Goal: Information Seeking & Learning: Check status

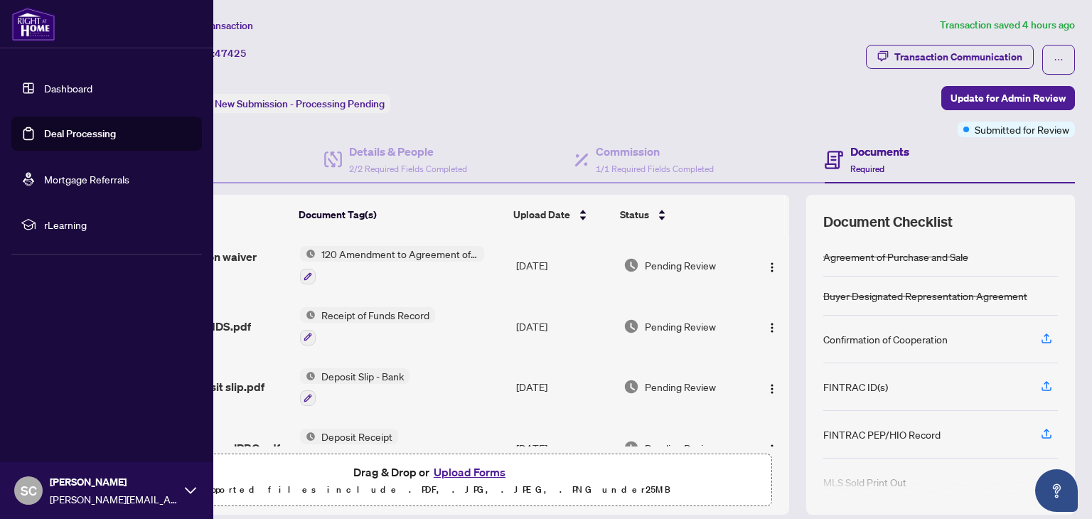
click at [53, 83] on link "Dashboard" at bounding box center [68, 88] width 48 height 13
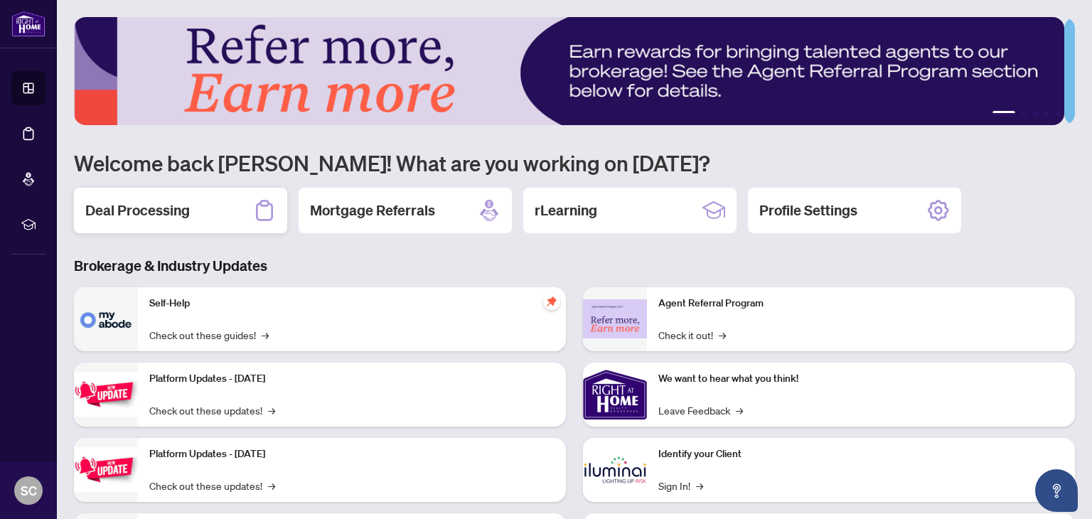
click at [140, 200] on h2 "Deal Processing" at bounding box center [137, 210] width 104 height 20
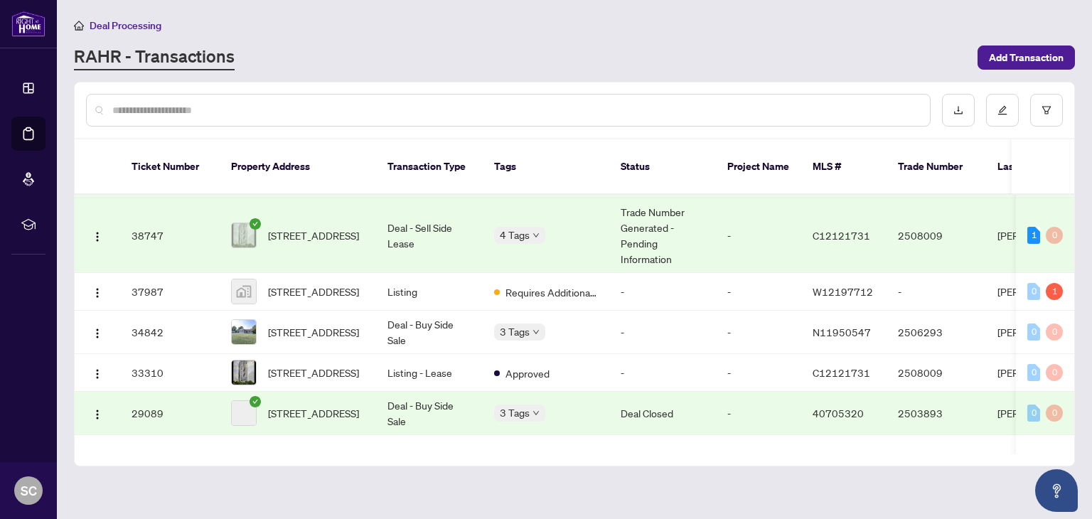
scroll to position [213, 0]
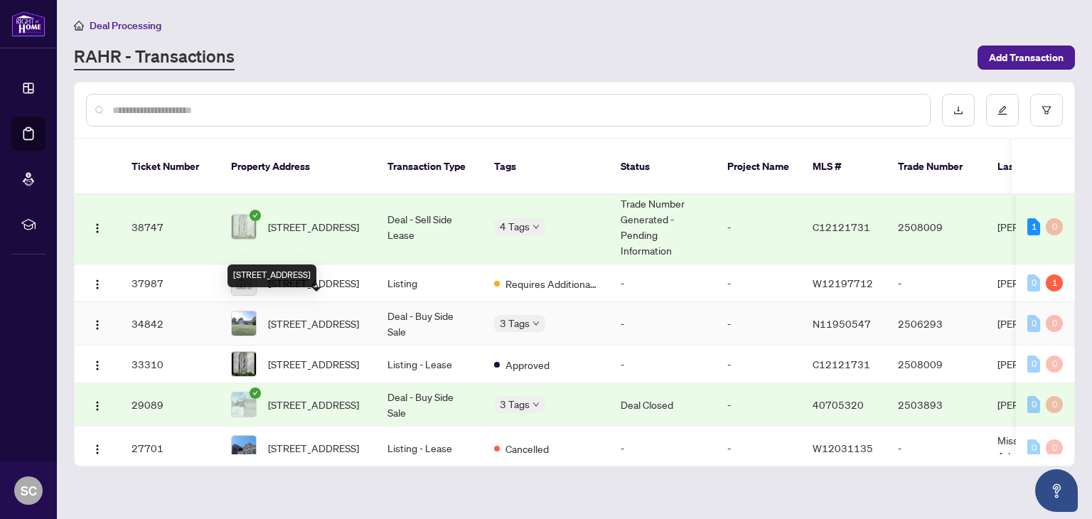
click at [330, 316] on span "[STREET_ADDRESS]" at bounding box center [313, 324] width 91 height 16
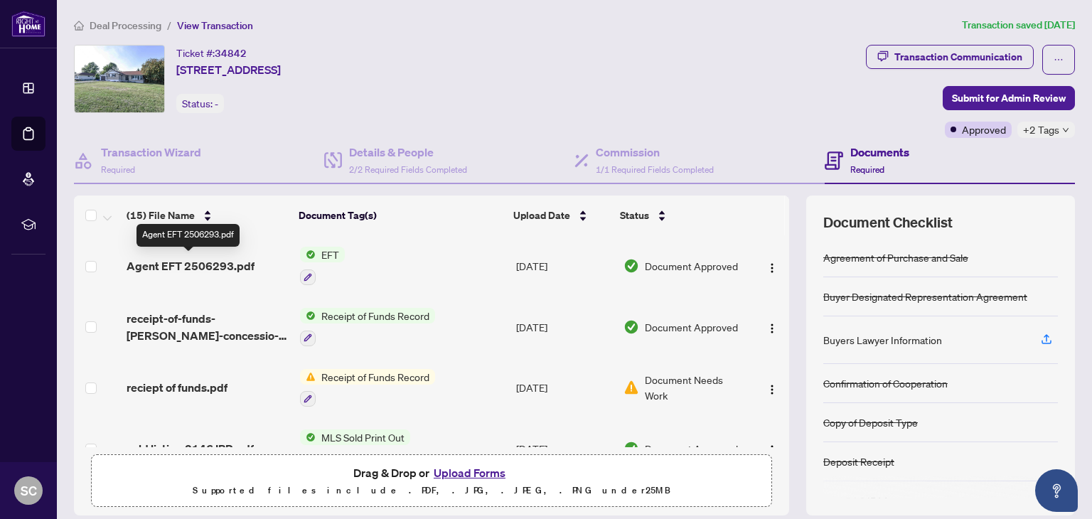
click at [204, 265] on span "Agent EFT 2506293.pdf" at bounding box center [190, 265] width 128 height 17
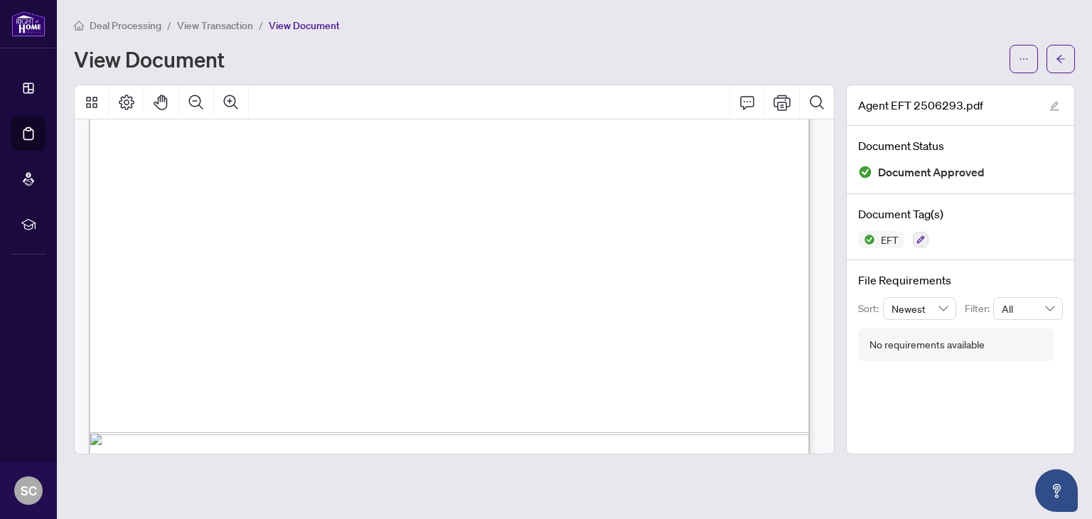
scroll to position [626, 0]
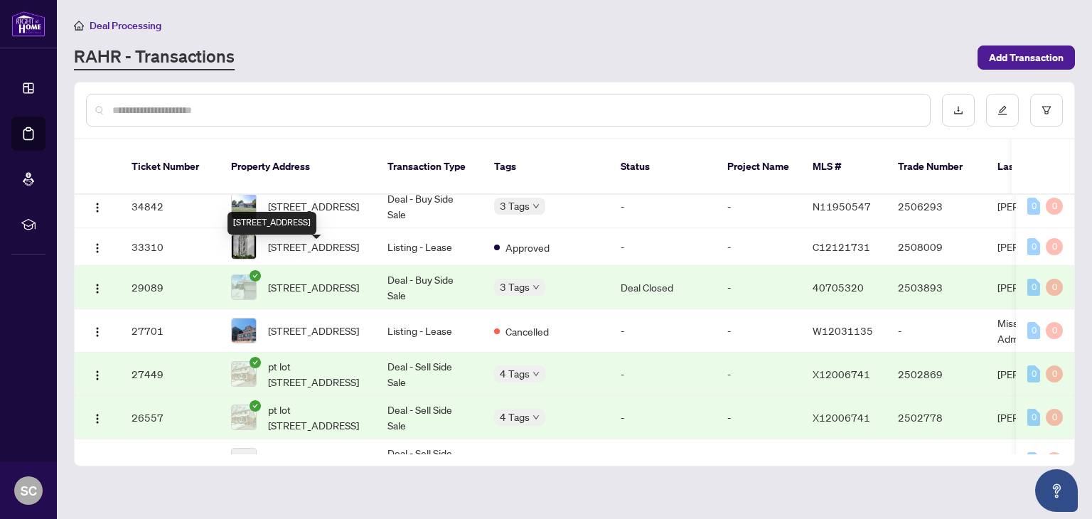
scroll to position [355, 0]
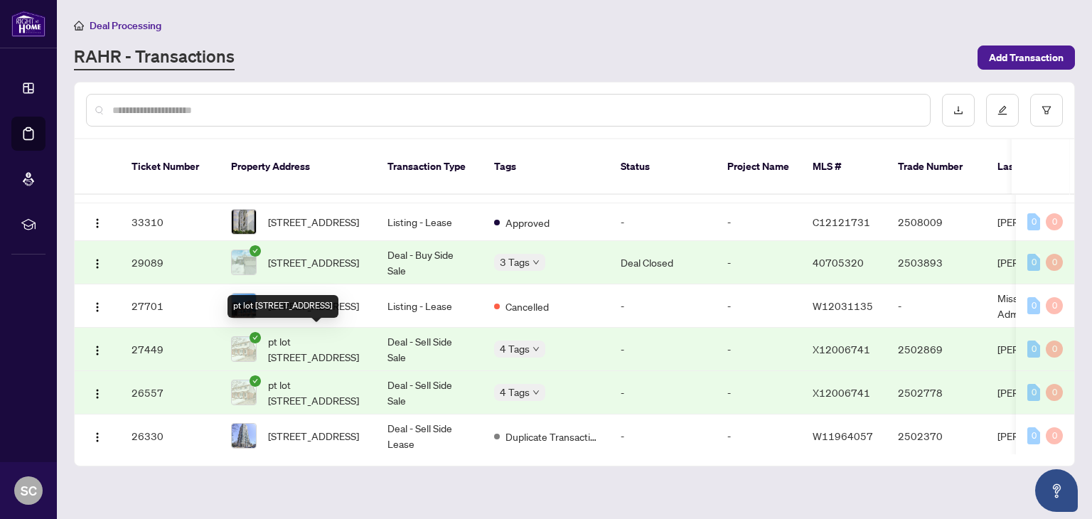
click at [325, 337] on span "pt lot [STREET_ADDRESS]" at bounding box center [316, 348] width 97 height 31
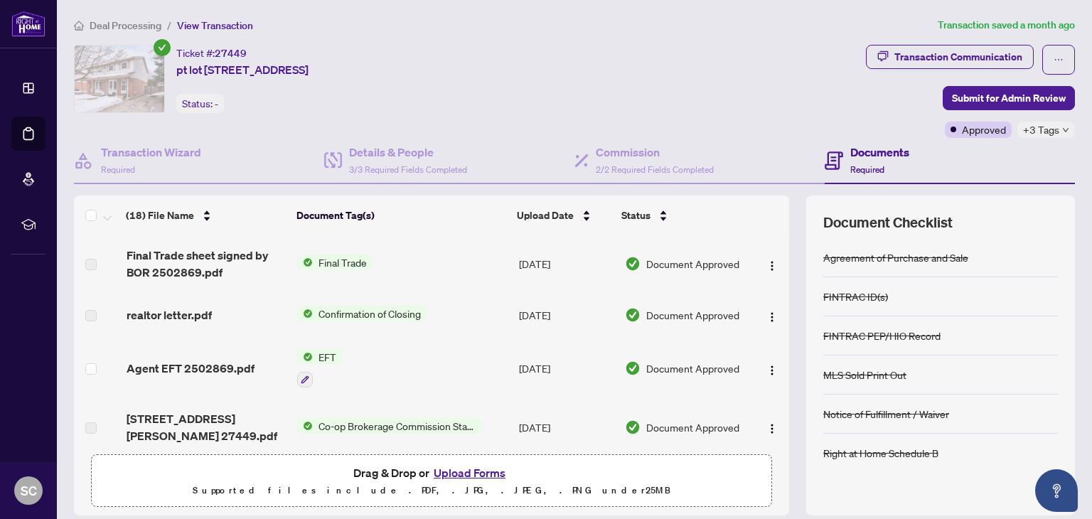
click at [345, 257] on span "Final Trade" at bounding box center [343, 262] width 60 height 16
click at [766, 266] on img "button" at bounding box center [771, 265] width 11 height 11
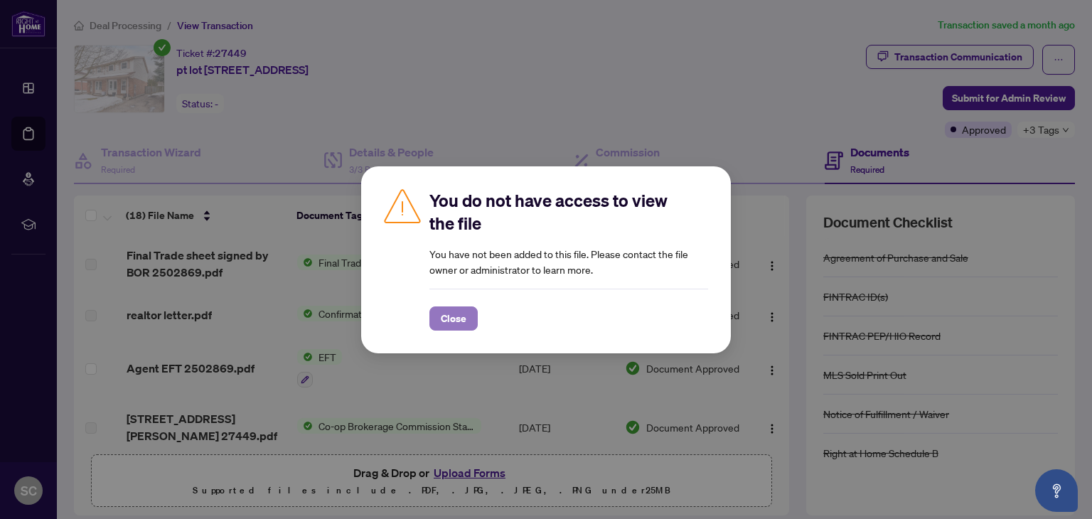
click at [455, 318] on span "Close" at bounding box center [454, 318] width 26 height 23
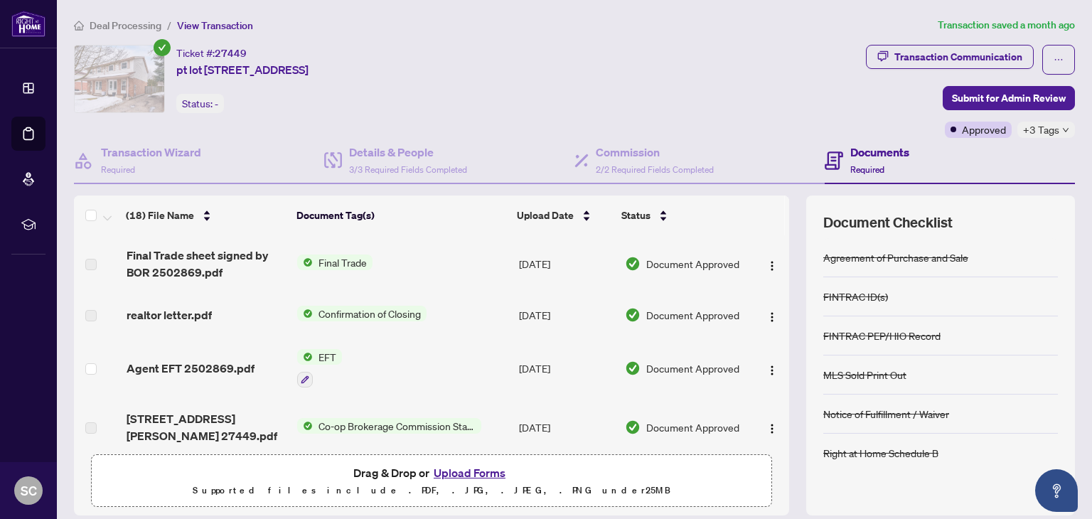
click at [330, 257] on span "Final Trade" at bounding box center [343, 262] width 60 height 16
click at [325, 356] on span "EFT" at bounding box center [327, 357] width 29 height 16
click at [280, 424] on span "EFT" at bounding box center [267, 425] width 29 height 16
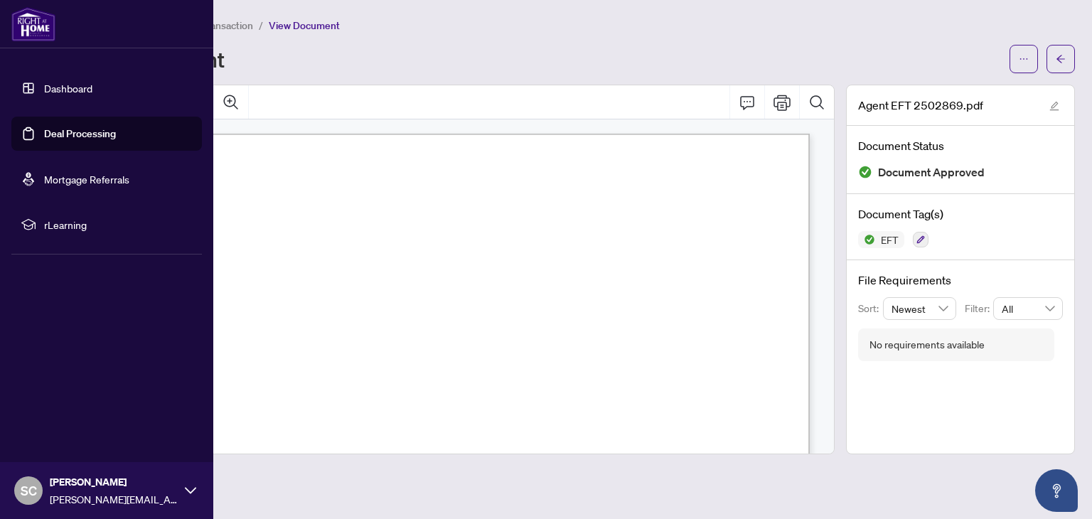
click at [50, 90] on link "Dashboard" at bounding box center [68, 88] width 48 height 13
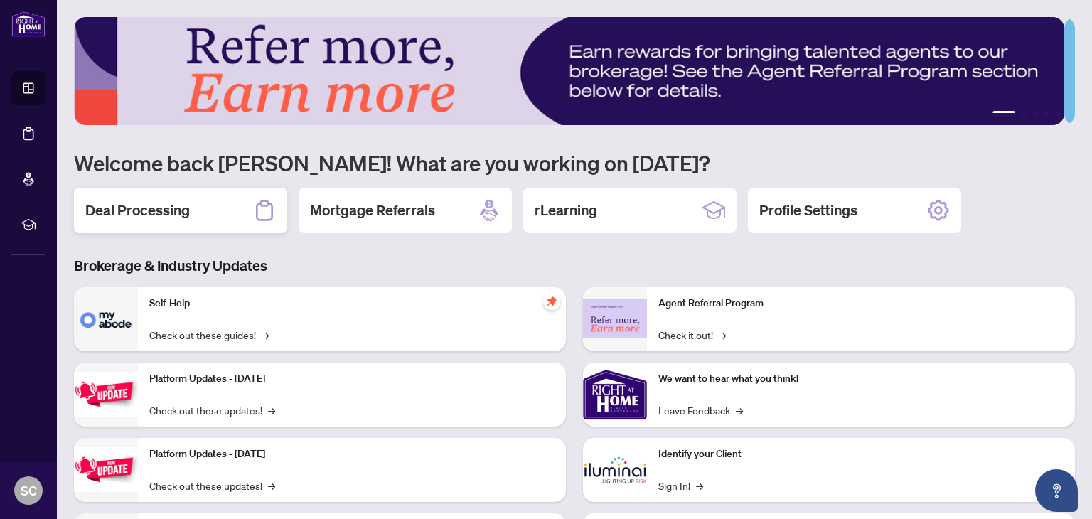
click at [156, 216] on h2 "Deal Processing" at bounding box center [137, 210] width 104 height 20
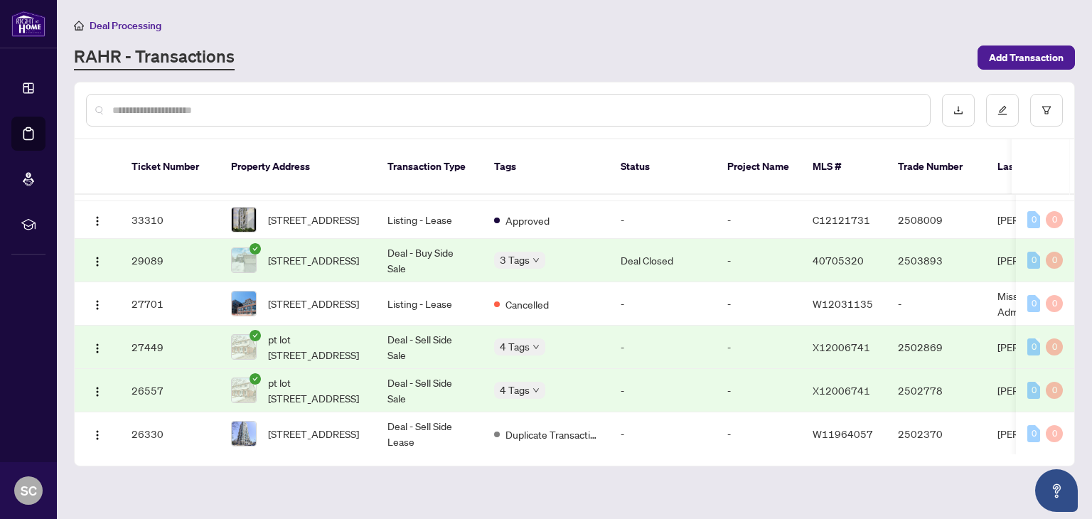
scroll to position [355, 0]
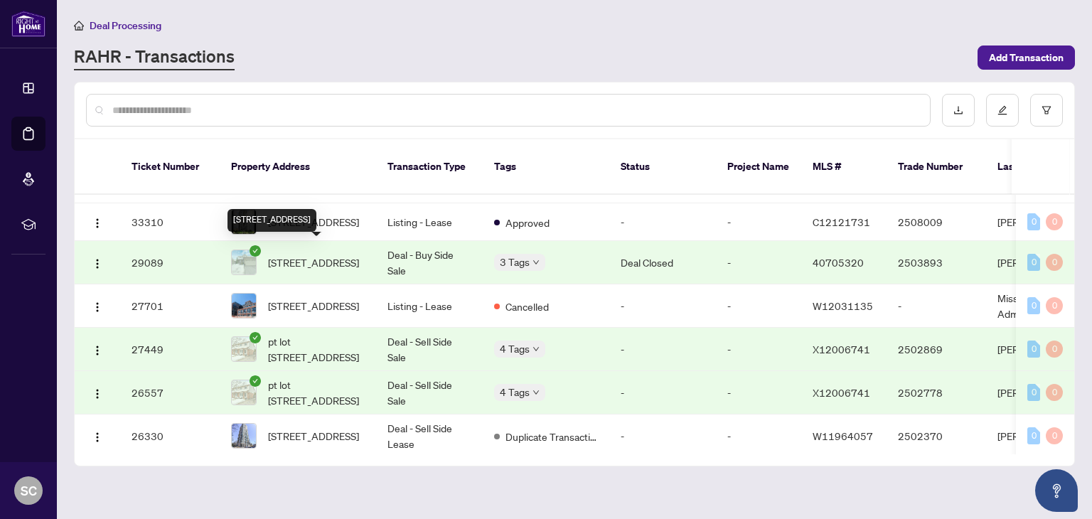
click at [335, 254] on span "[STREET_ADDRESS]" at bounding box center [313, 262] width 91 height 16
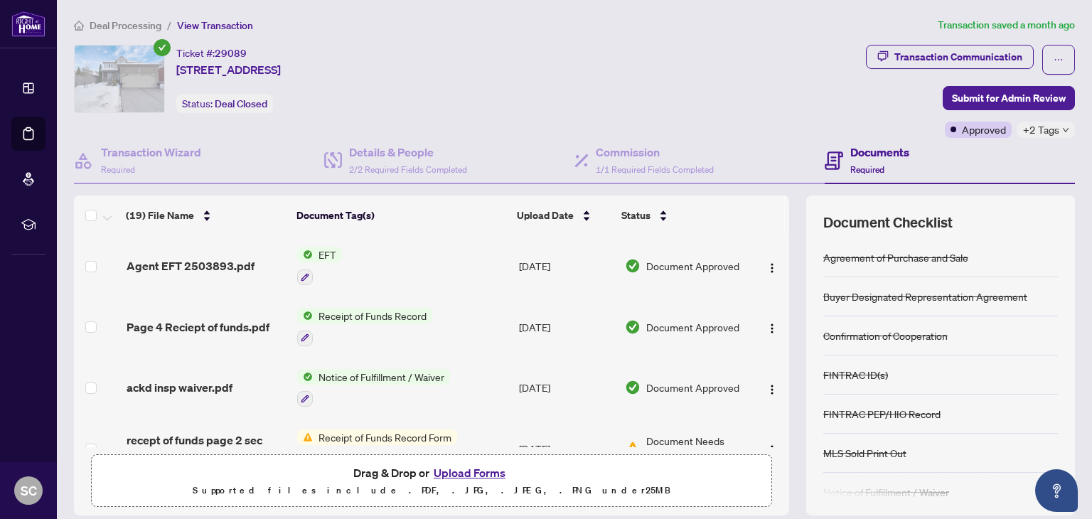
click at [327, 247] on span "EFT" at bounding box center [327, 255] width 29 height 16
click at [211, 268] on span "Agent EFT 2503893.pdf" at bounding box center [190, 265] width 128 height 17
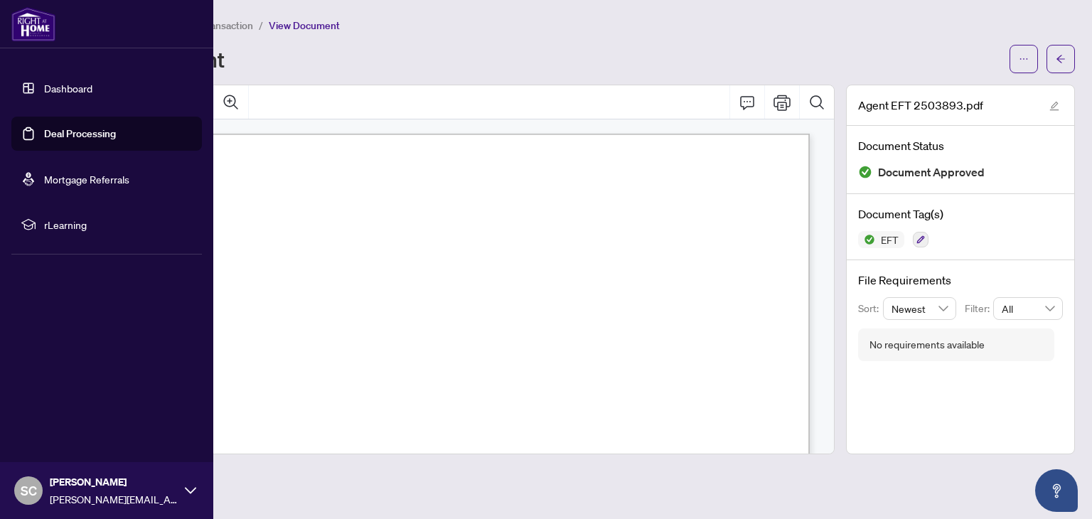
click at [74, 86] on link "Dashboard" at bounding box center [68, 88] width 48 height 13
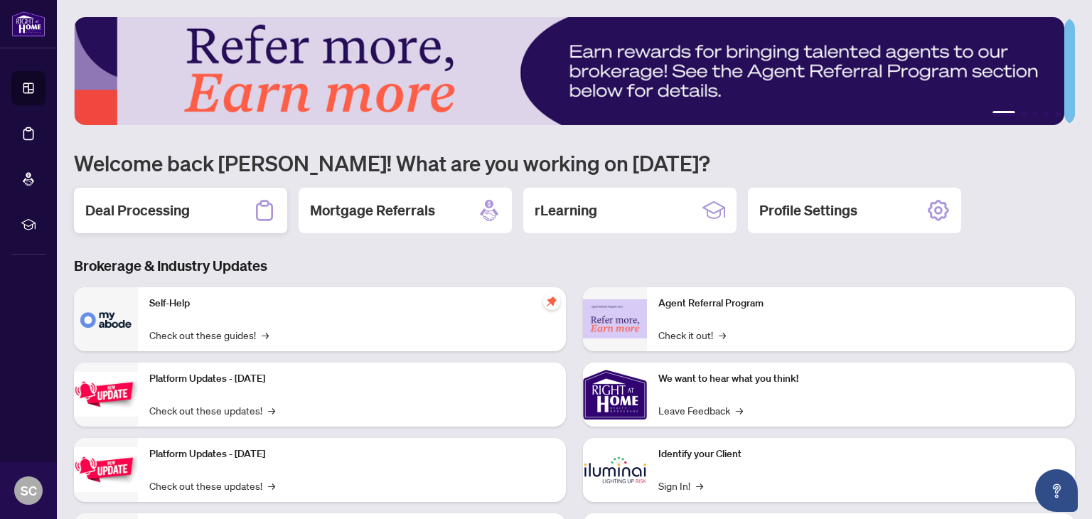
click at [150, 211] on h2 "Deal Processing" at bounding box center [137, 210] width 104 height 20
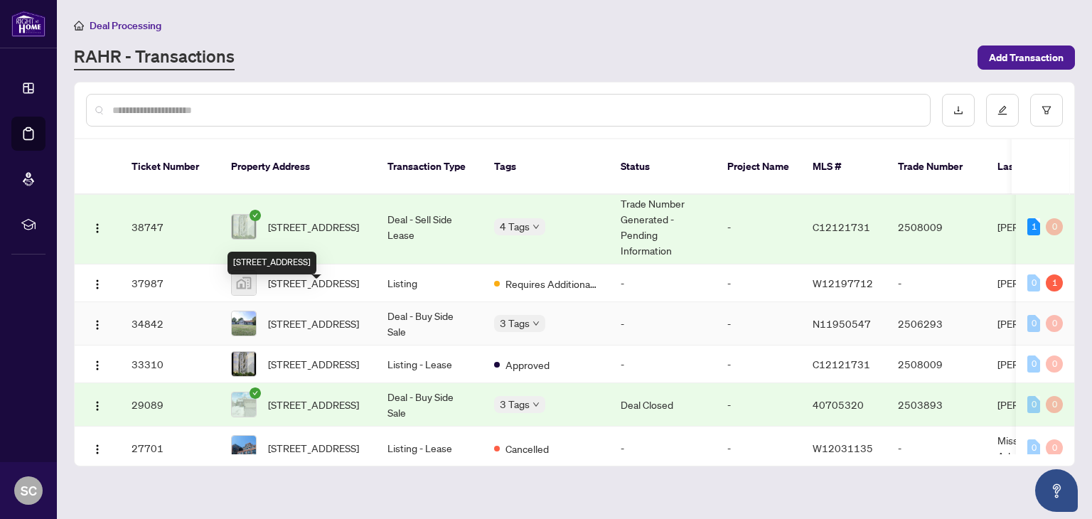
scroll to position [284, 0]
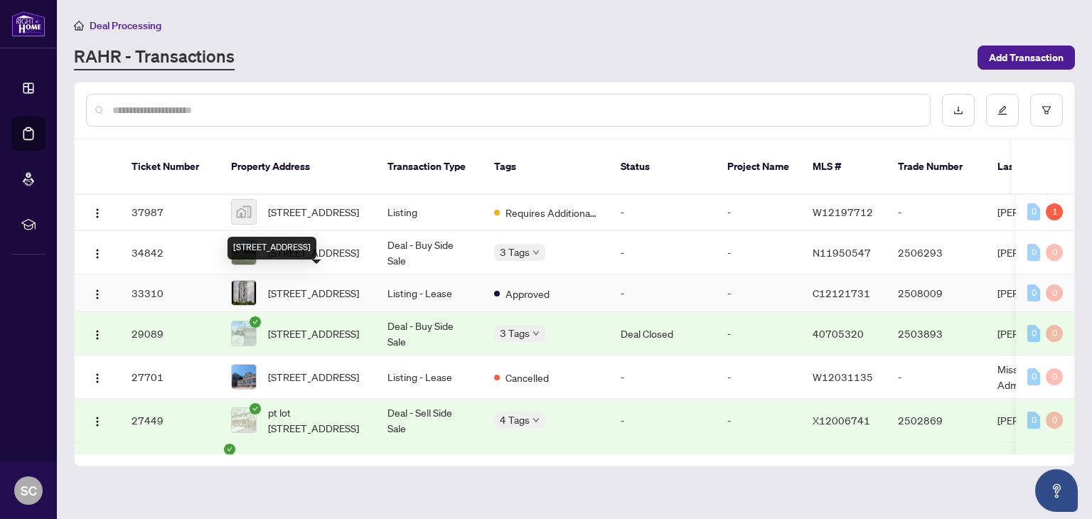
click at [334, 285] on span "[STREET_ADDRESS]" at bounding box center [313, 293] width 91 height 16
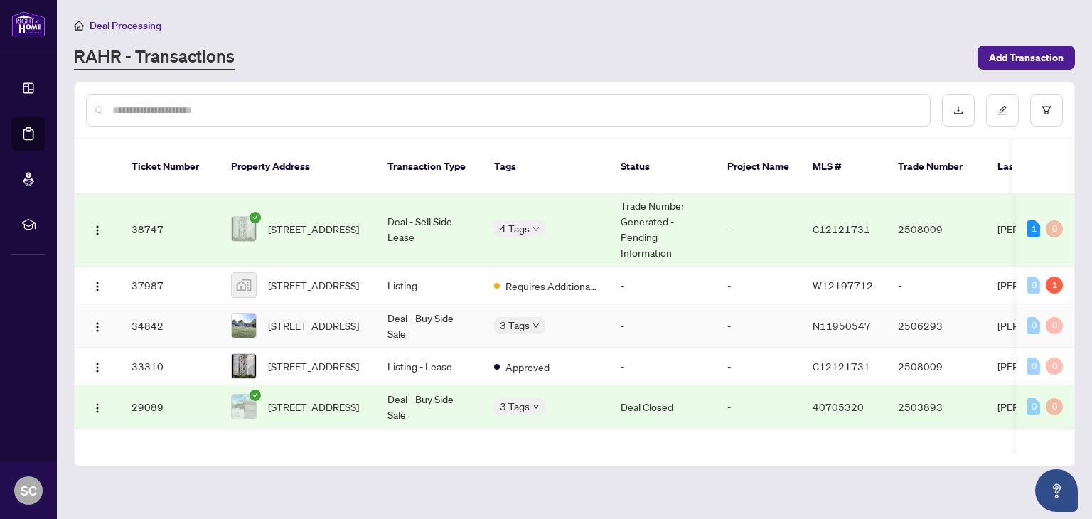
scroll to position [213, 0]
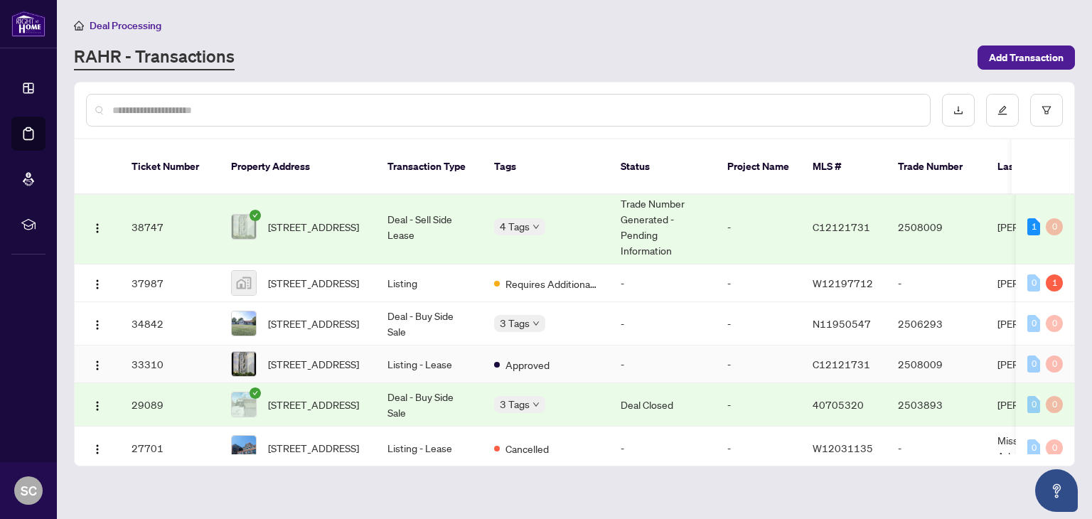
click at [452, 349] on td "Listing - Lease" at bounding box center [429, 364] width 107 height 38
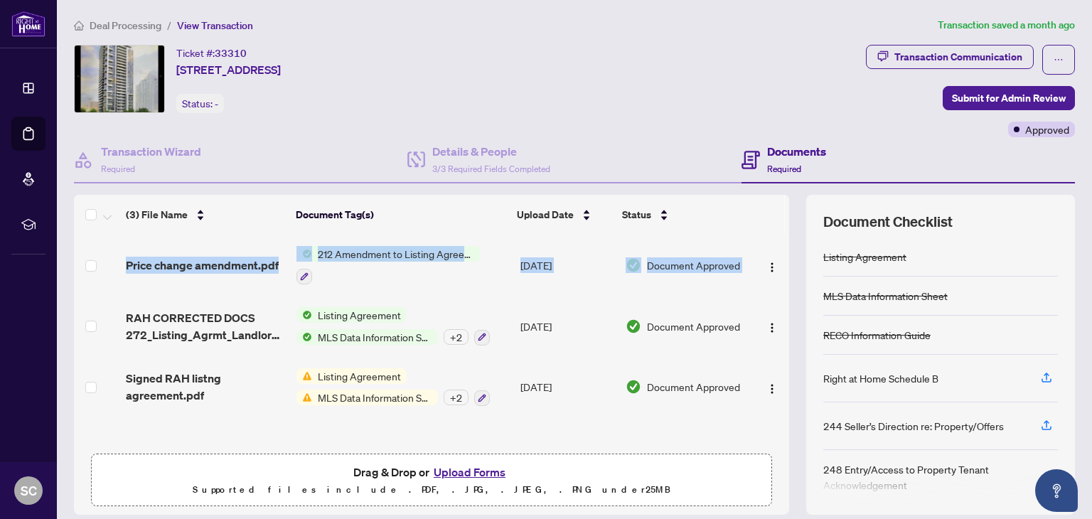
drag, startPoint x: 773, startPoint y: 259, endPoint x: 776, endPoint y: 222, distance: 36.4
click at [776, 222] on div "(3) File Name Document Tag(s) Upload Date Status Price change amendment.pdf 212…" at bounding box center [431, 306] width 715 height 222
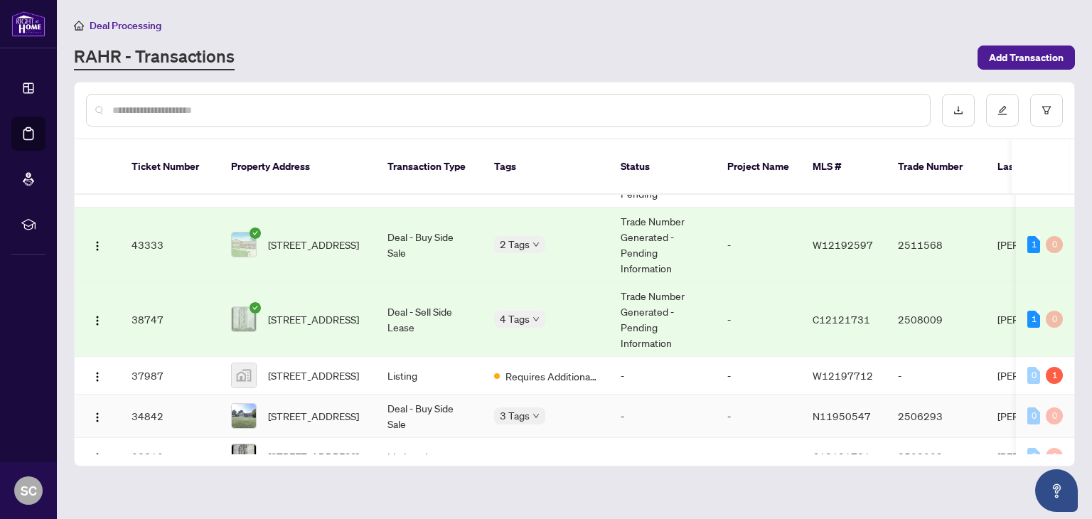
scroll to position [71, 0]
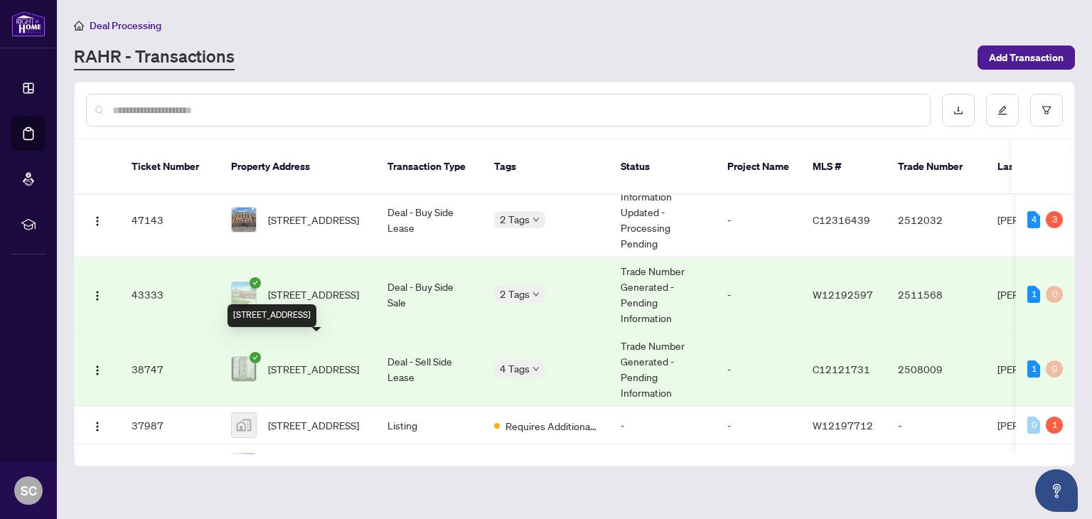
click at [328, 361] on span "[STREET_ADDRESS]" at bounding box center [313, 369] width 91 height 16
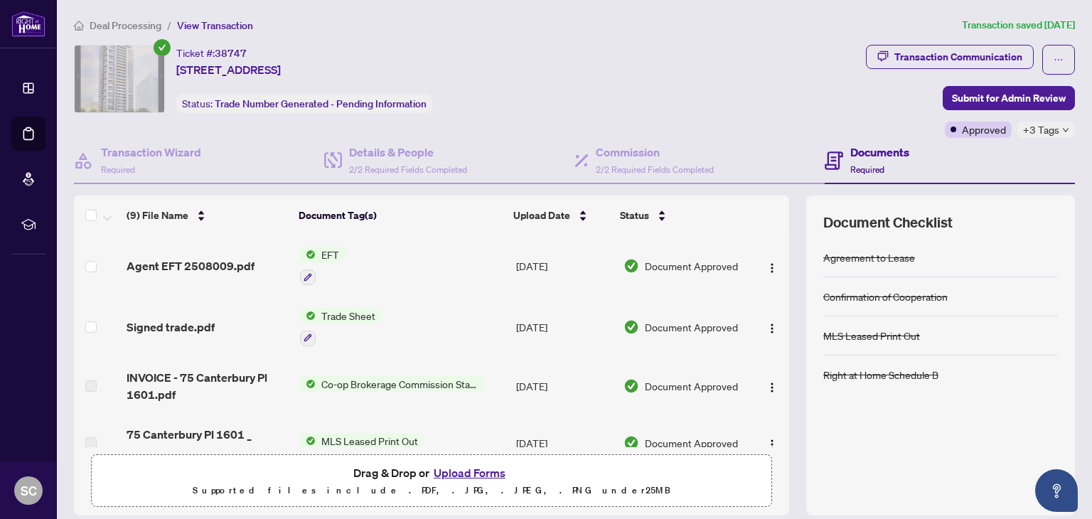
click at [326, 250] on span "EFT" at bounding box center [330, 255] width 29 height 16
click at [249, 265] on span "Agent EFT 2508009.pdf" at bounding box center [190, 265] width 128 height 17
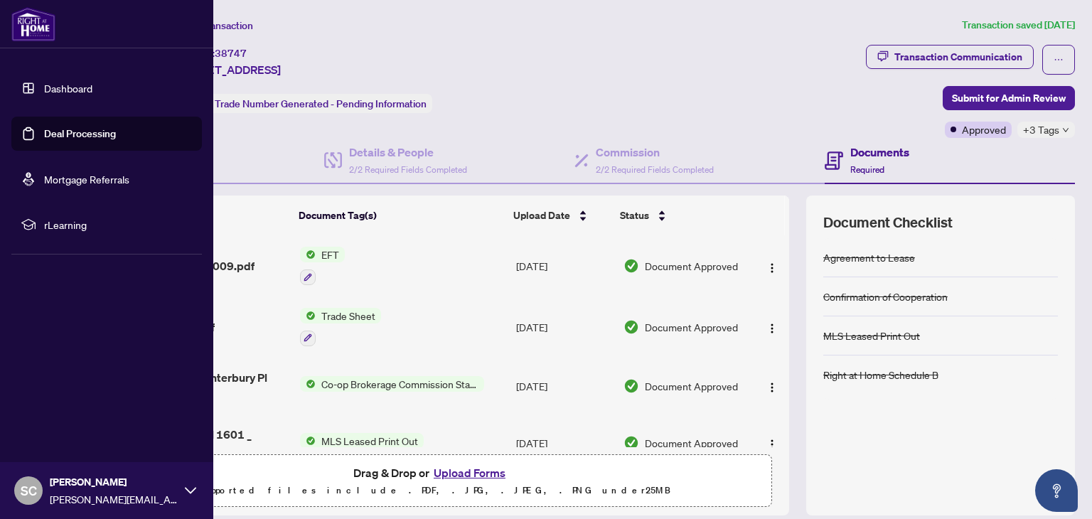
click at [61, 89] on link "Dashboard" at bounding box center [68, 88] width 48 height 13
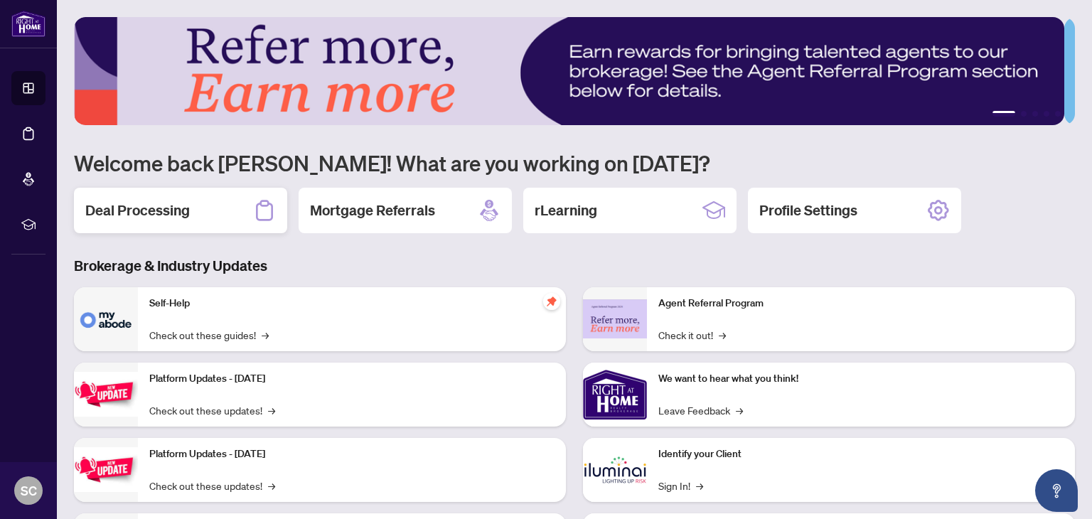
click at [134, 218] on h2 "Deal Processing" at bounding box center [137, 210] width 104 height 20
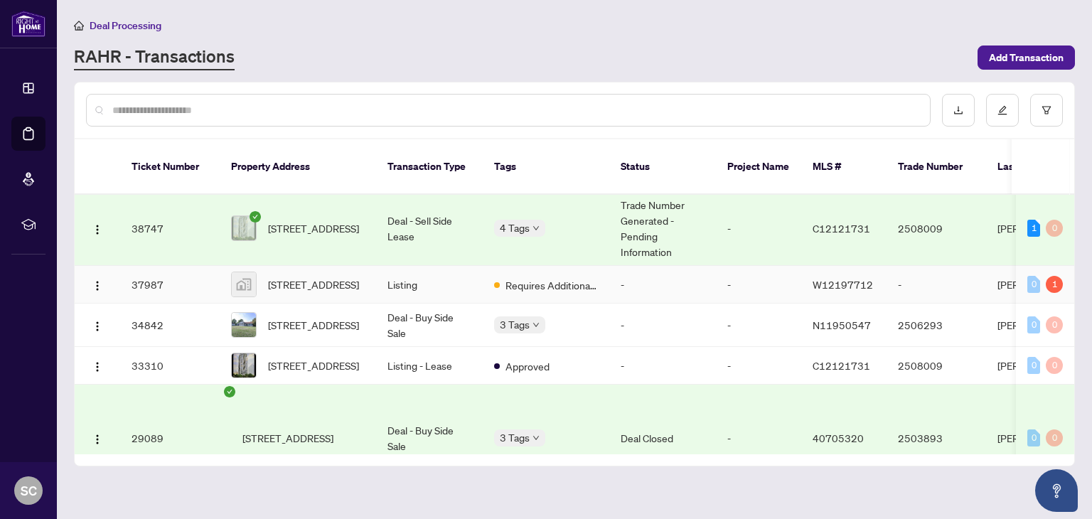
scroll to position [213, 0]
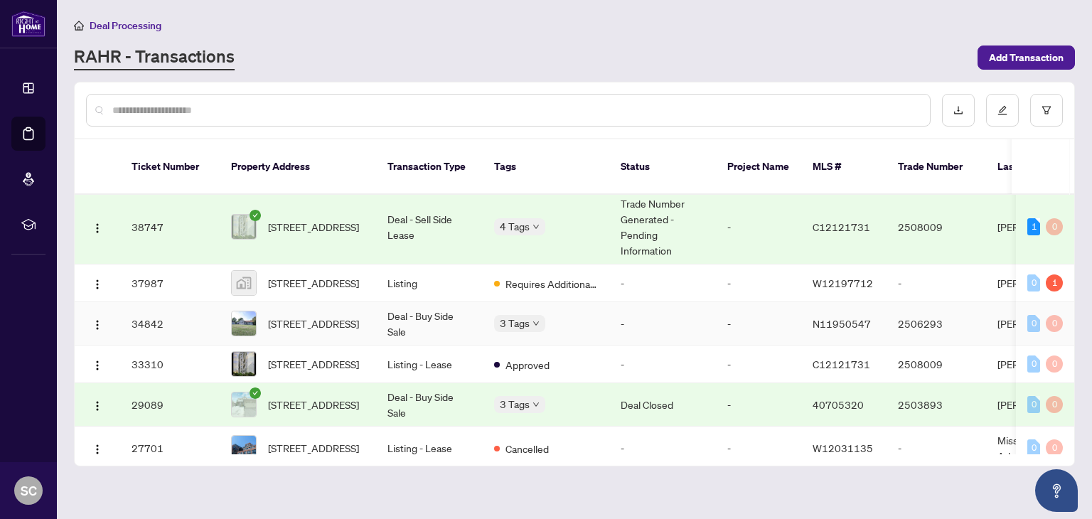
click at [438, 310] on td "Deal - Buy Side Sale" at bounding box center [429, 323] width 107 height 43
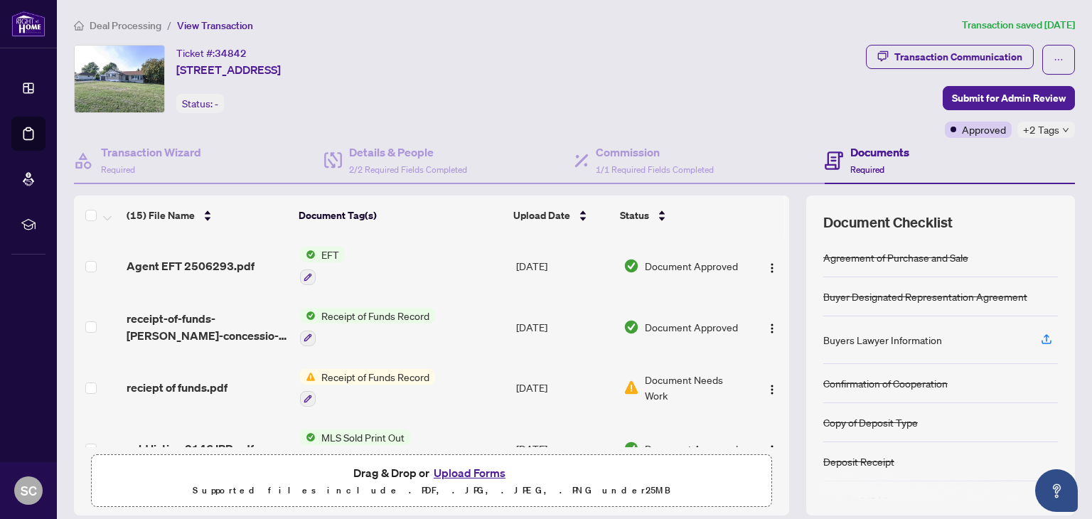
click at [321, 254] on span "EFT" at bounding box center [330, 255] width 29 height 16
click at [264, 268] on div "Agent EFT 2506293.pdf" at bounding box center [206, 265] width 161 height 17
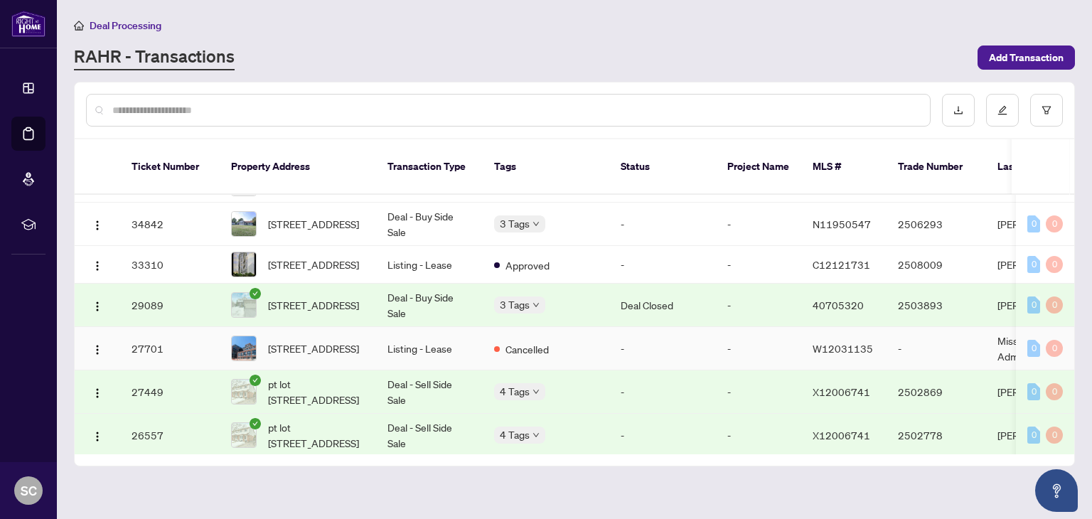
scroll to position [355, 0]
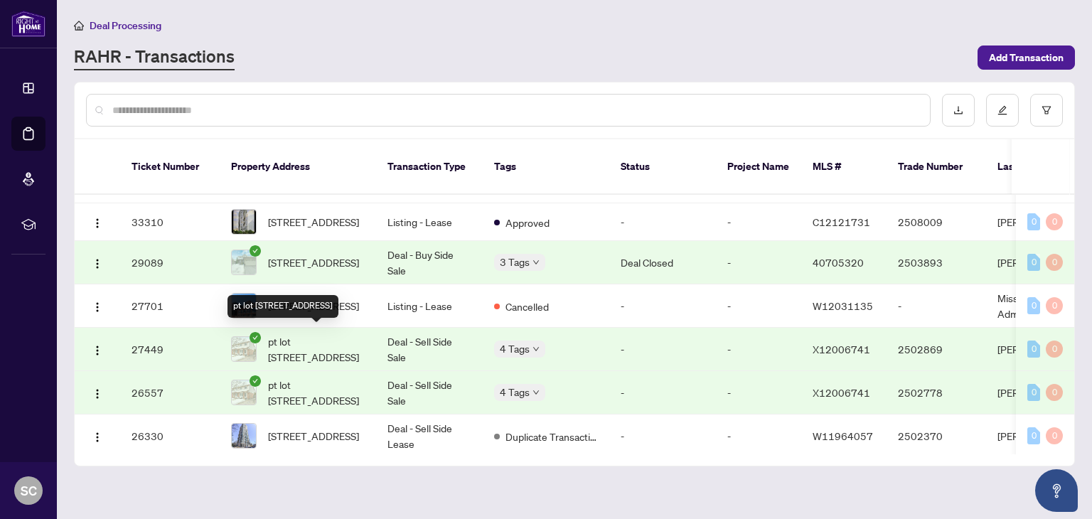
click at [323, 338] on span "pt lot [STREET_ADDRESS]" at bounding box center [316, 348] width 97 height 31
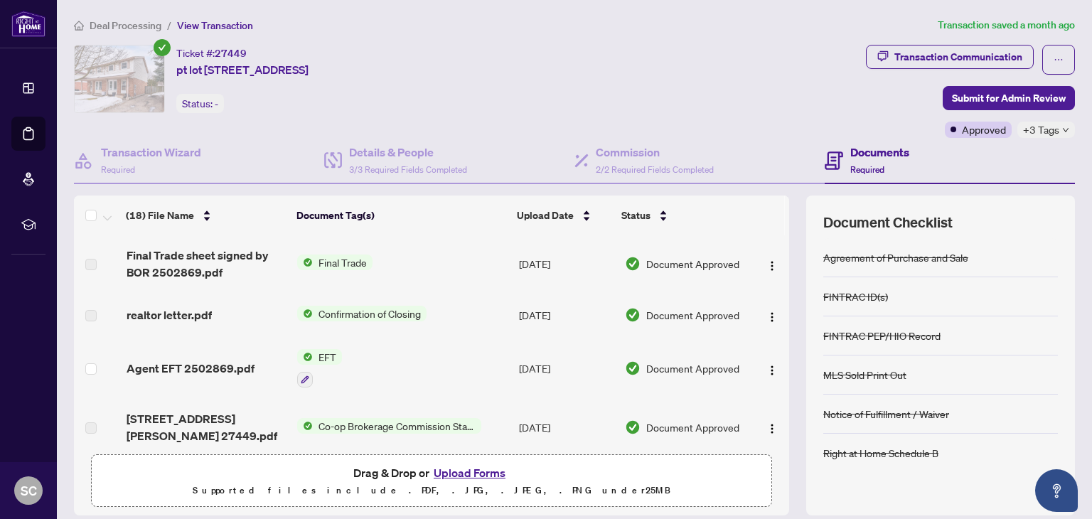
click at [316, 357] on span "EFT" at bounding box center [327, 357] width 29 height 16
click at [279, 424] on span "EFT" at bounding box center [267, 425] width 29 height 16
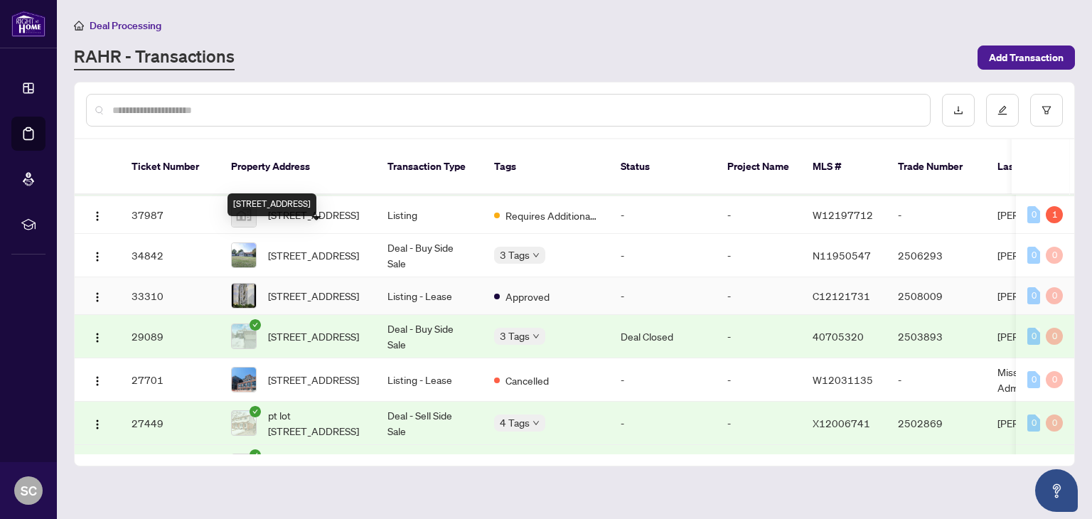
scroll to position [284, 0]
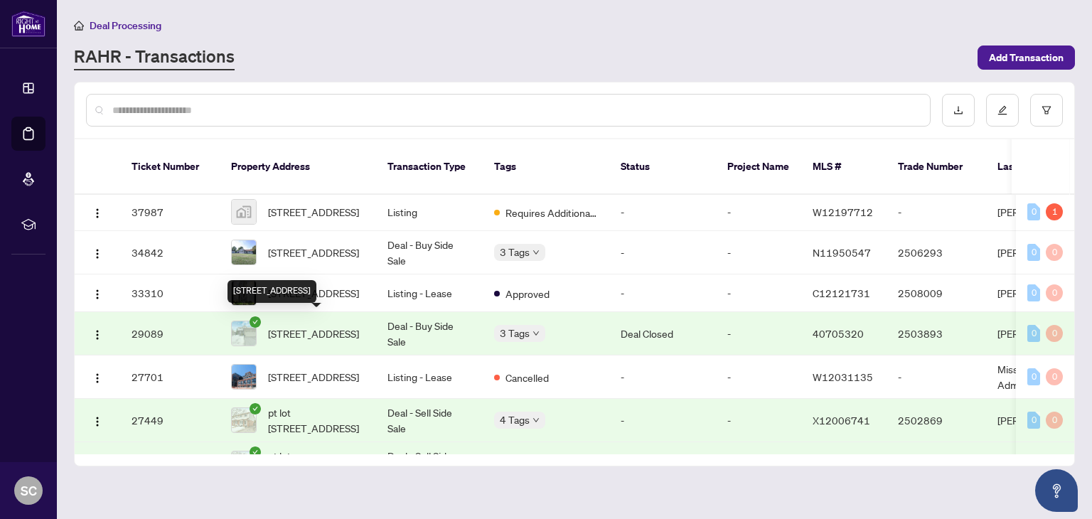
click at [324, 325] on span "[STREET_ADDRESS]" at bounding box center [313, 333] width 91 height 16
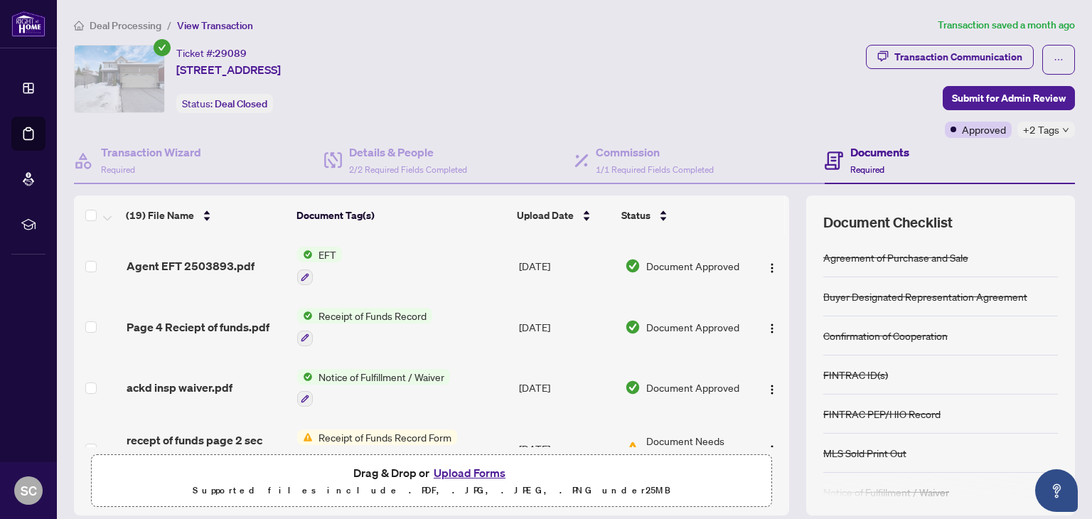
click at [323, 254] on span "EFT" at bounding box center [327, 255] width 29 height 16
click at [273, 323] on span "EFT" at bounding box center [267, 323] width 29 height 16
